Goal: Task Accomplishment & Management: Use online tool/utility

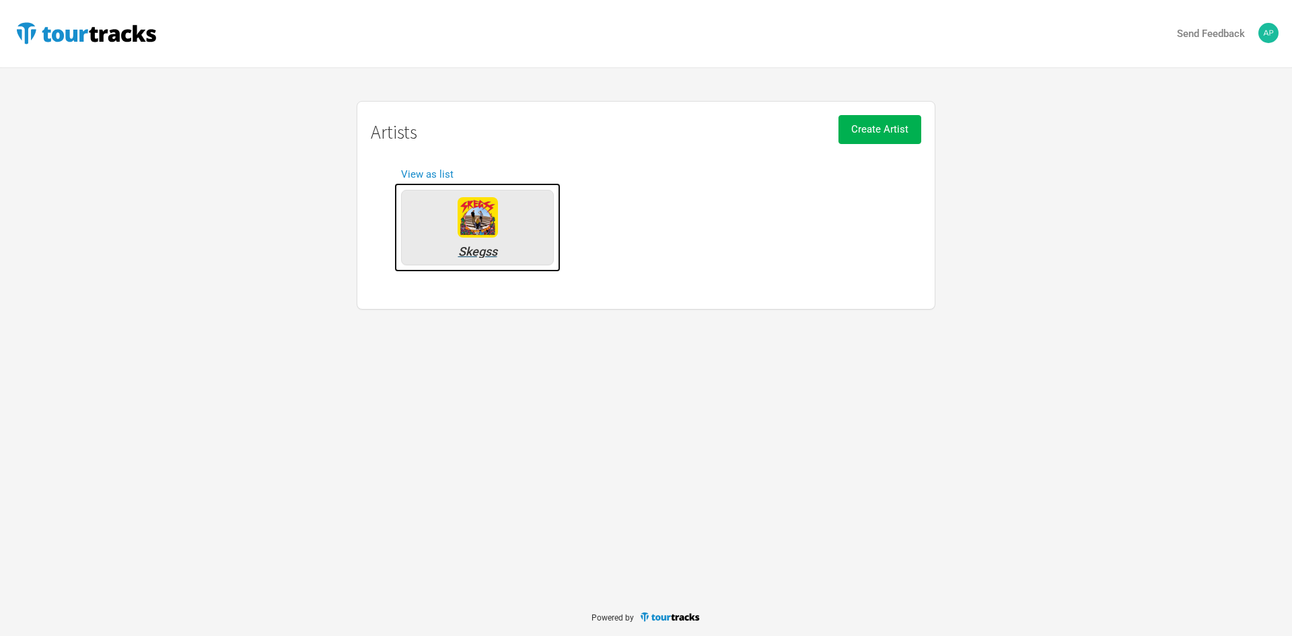
click at [487, 246] on div "Skegss" at bounding box center [478, 252] width 138 height 12
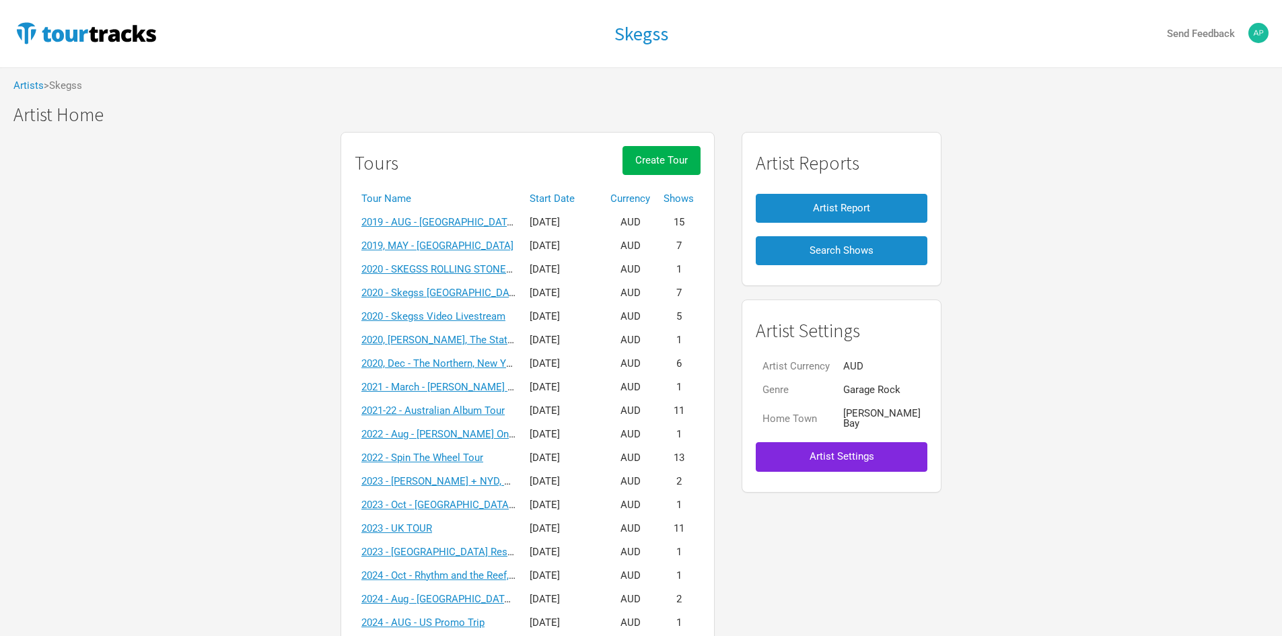
click at [564, 203] on th "Start Date" at bounding box center [563, 199] width 81 height 24
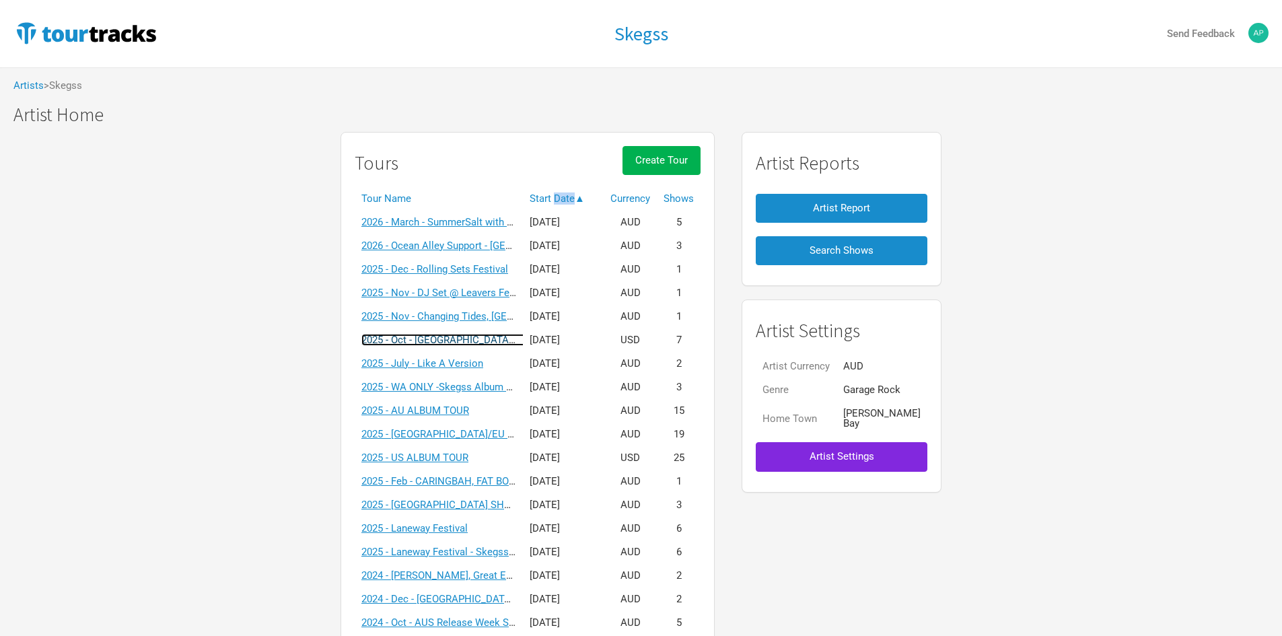
click at [481, 337] on link "2025 - Oct - [GEOGRAPHIC_DATA] + [GEOGRAPHIC_DATA] Tour + Headline V1" at bounding box center [534, 340] width 347 height 12
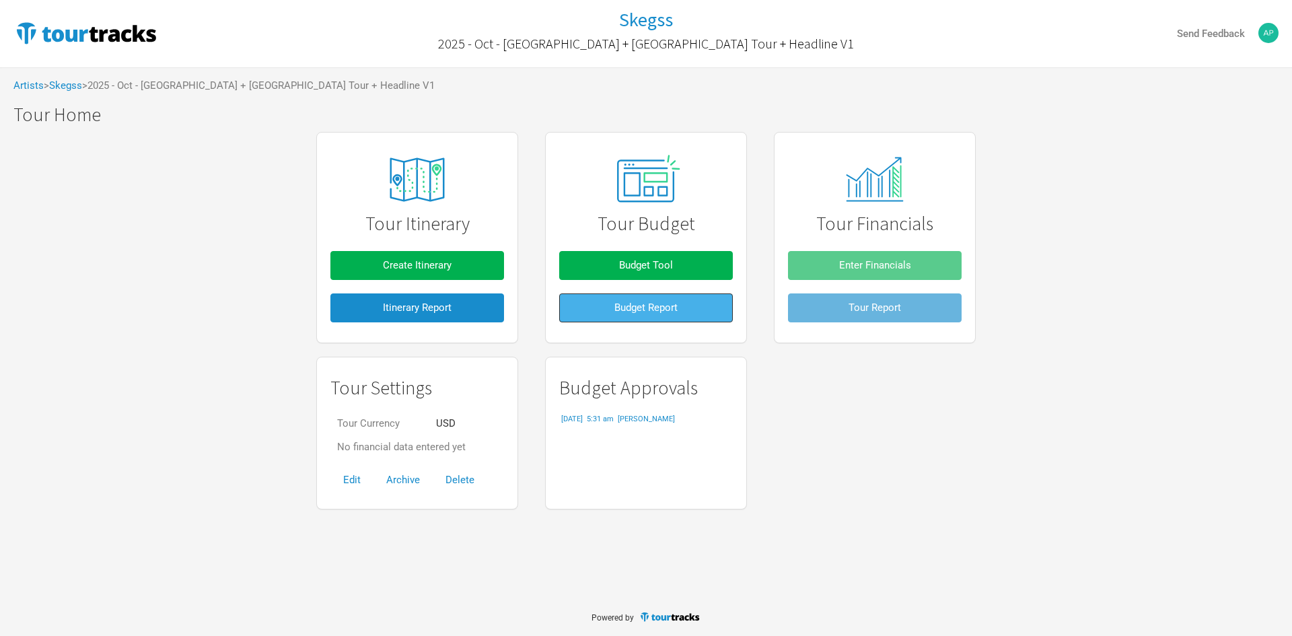
click at [578, 306] on button "Budget Report" at bounding box center [646, 307] width 174 height 29
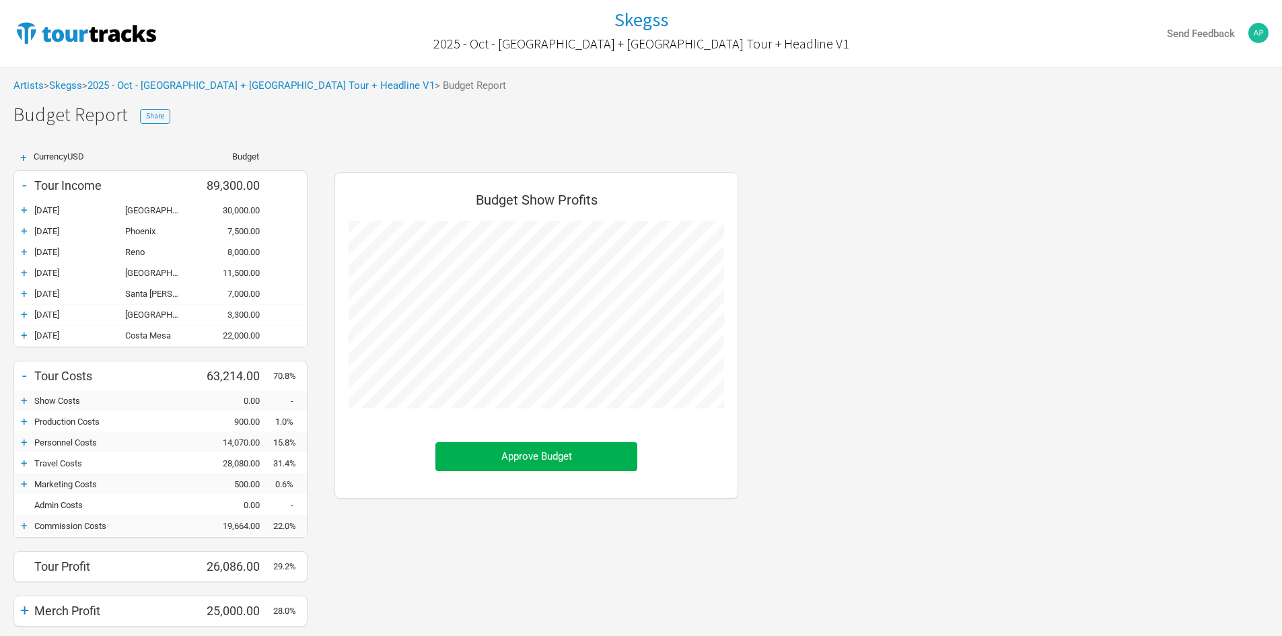
scroll to position [519, 431]
click at [21, 446] on div "+" at bounding box center [24, 442] width 20 height 13
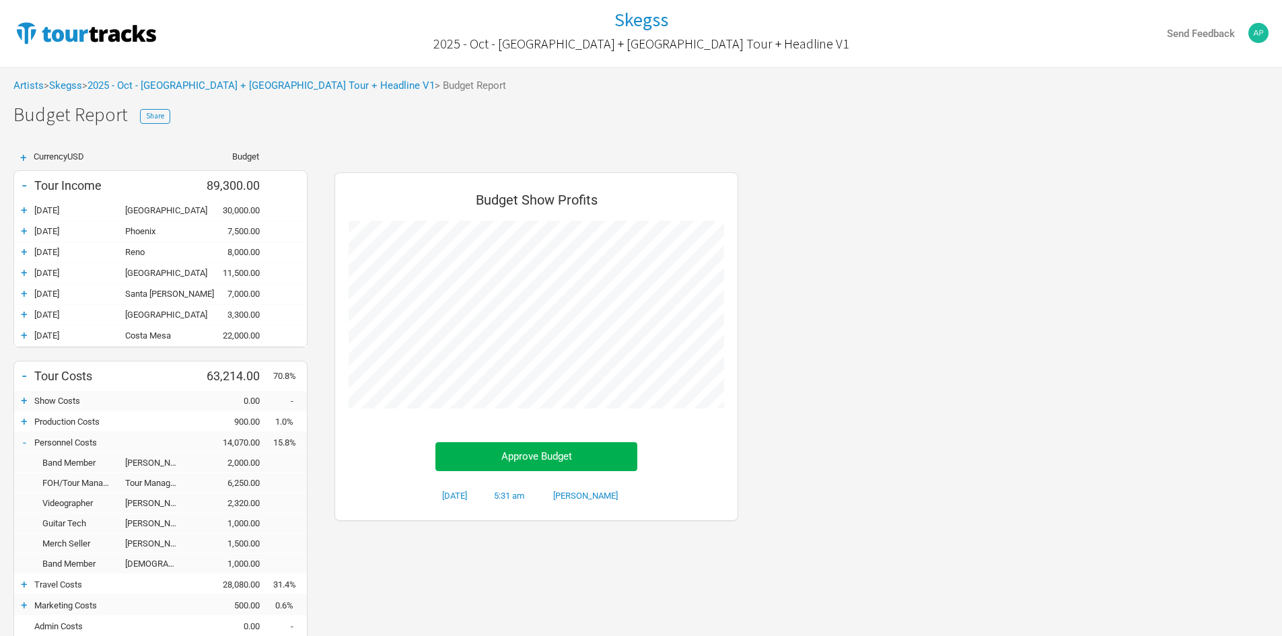
click at [129, 318] on div "[GEOGRAPHIC_DATA]" at bounding box center [158, 315] width 67 height 10
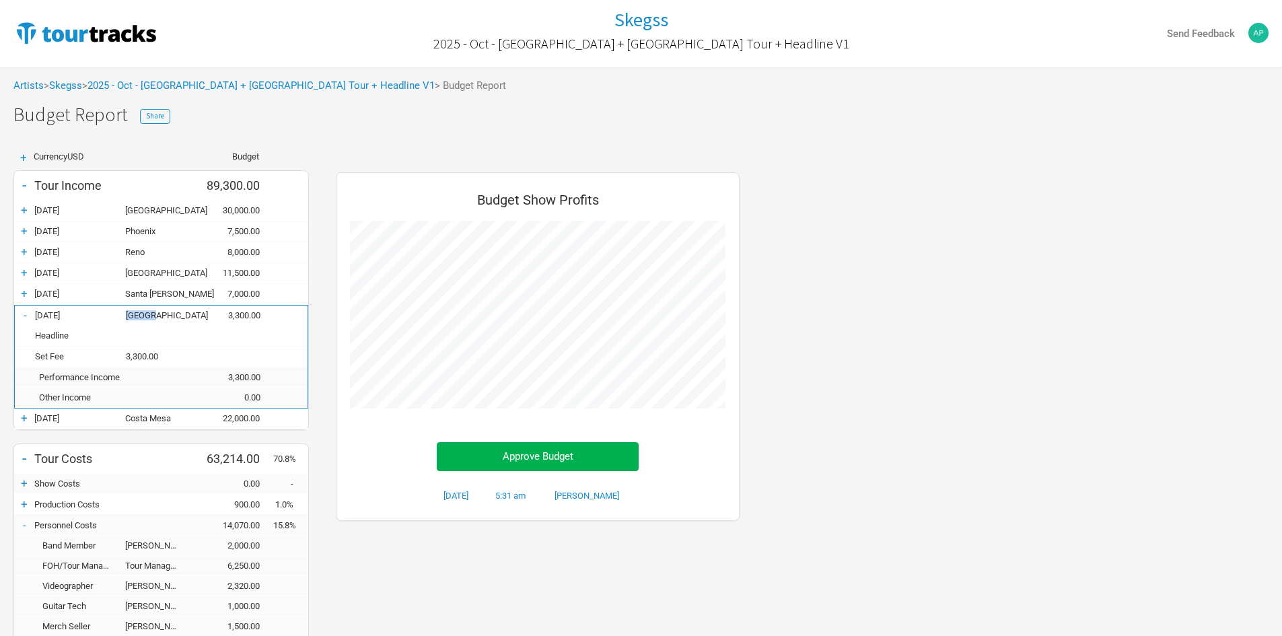
scroll to position [723, 431]
click at [129, 318] on div "[GEOGRAPHIC_DATA]" at bounding box center [159, 315] width 67 height 10
click at [28, 320] on div "-" at bounding box center [25, 314] width 20 height 13
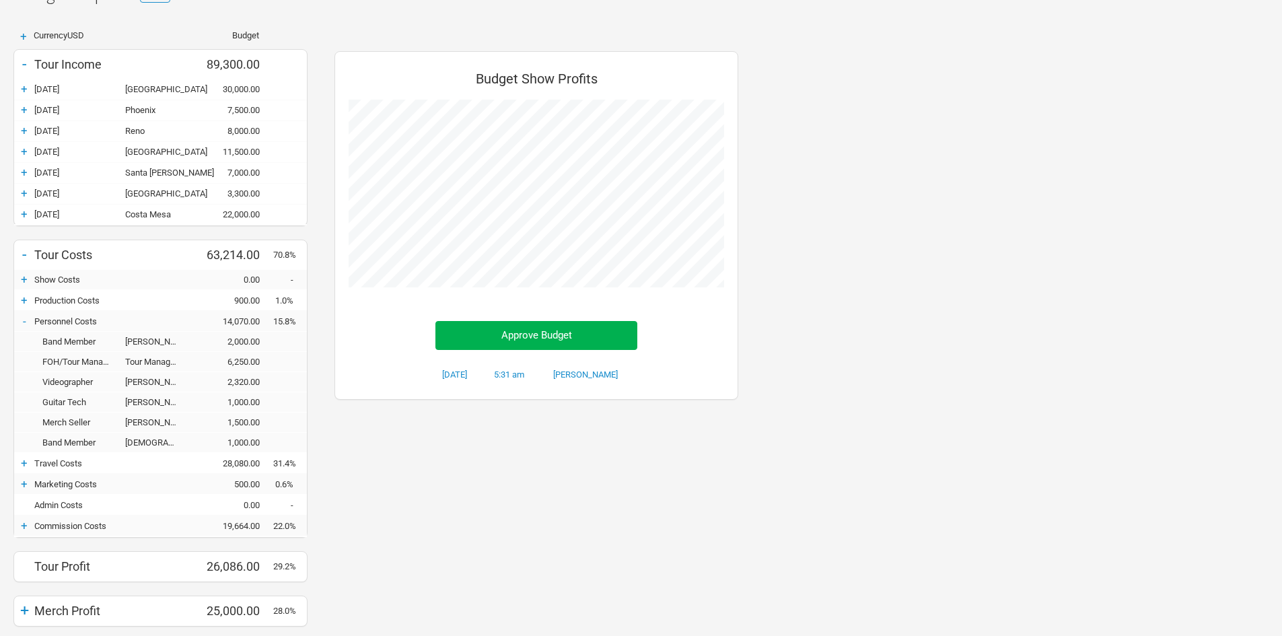
scroll to position [135, 0]
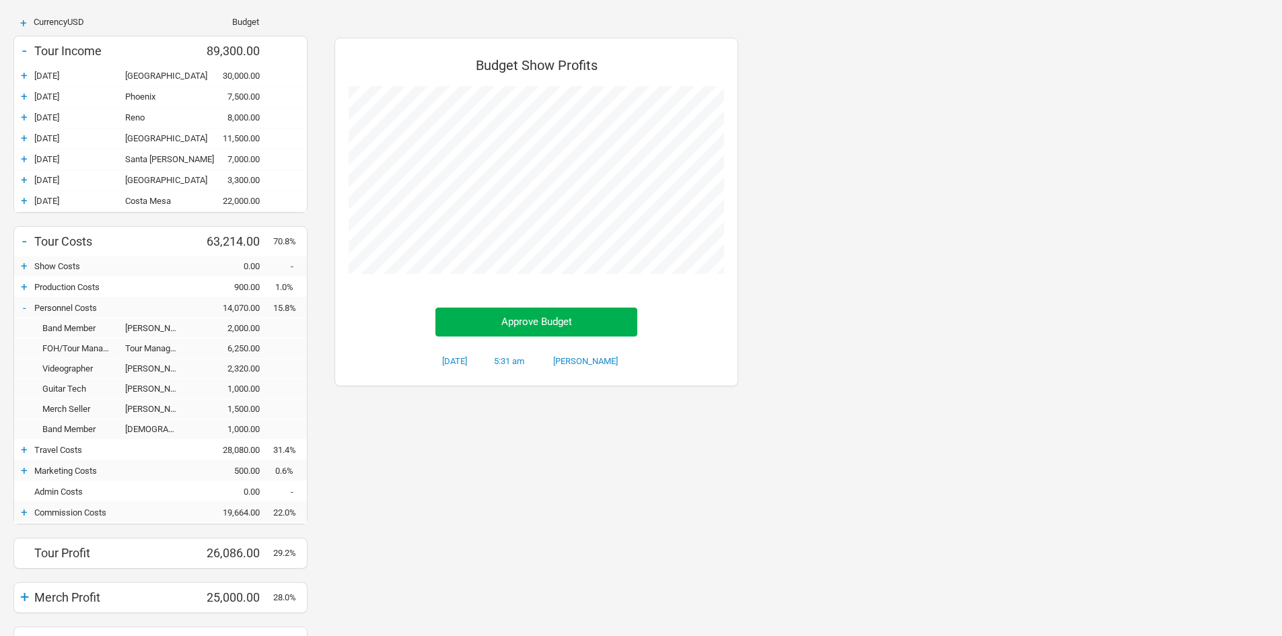
click at [232, 330] on div "2,000.00" at bounding box center [233, 328] width 81 height 10
